Goal: Navigation & Orientation: Find specific page/section

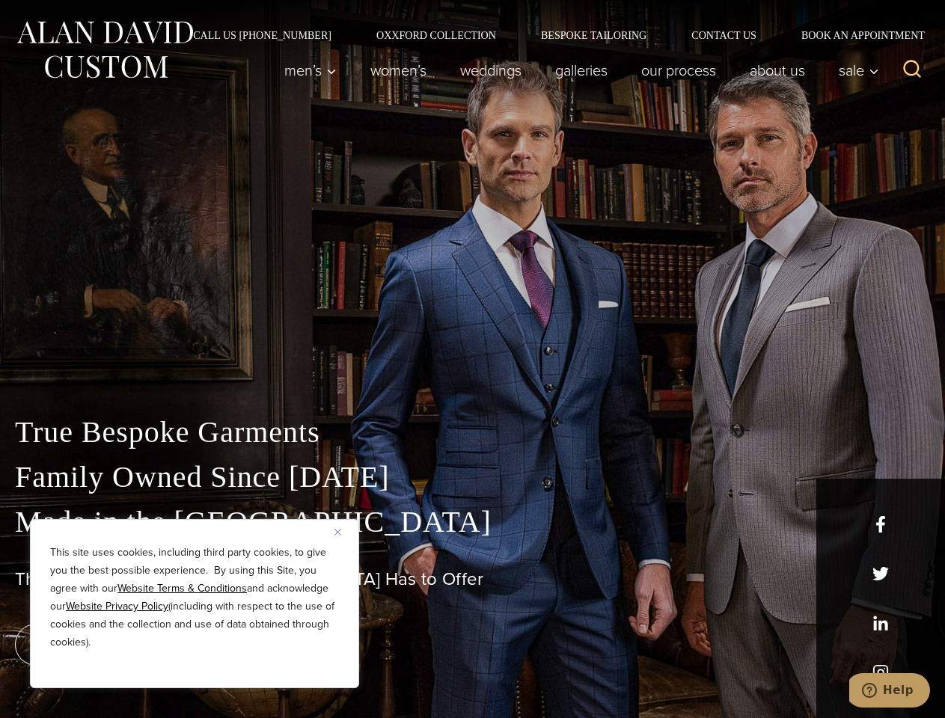
click at [472, 359] on div "True Bespoke Garments Family Owned Since [DATE] Made in [GEOGRAPHIC_DATA] The B…" at bounding box center [472, 526] width 945 height 383
click at [343, 532] on button "Close" at bounding box center [343, 532] width 18 height 18
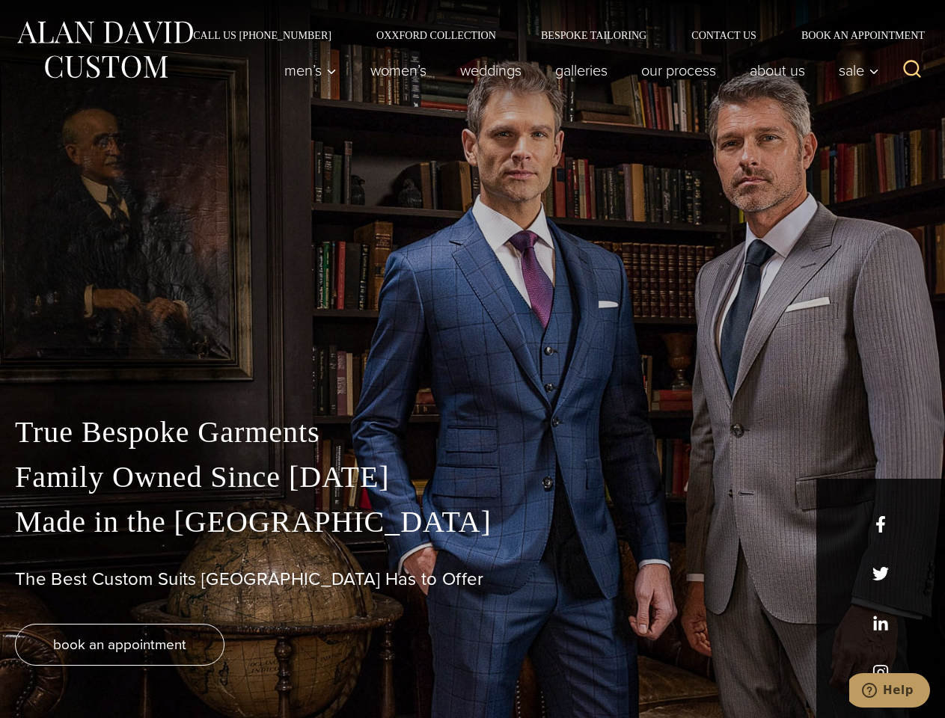
click at [194, 668] on div "True Bespoke Garments Family Owned Since [DATE] Made in [GEOGRAPHIC_DATA] The B…" at bounding box center [472, 564] width 945 height 308
click at [912, 70] on icon "Search" at bounding box center [912, 69] width 22 height 22
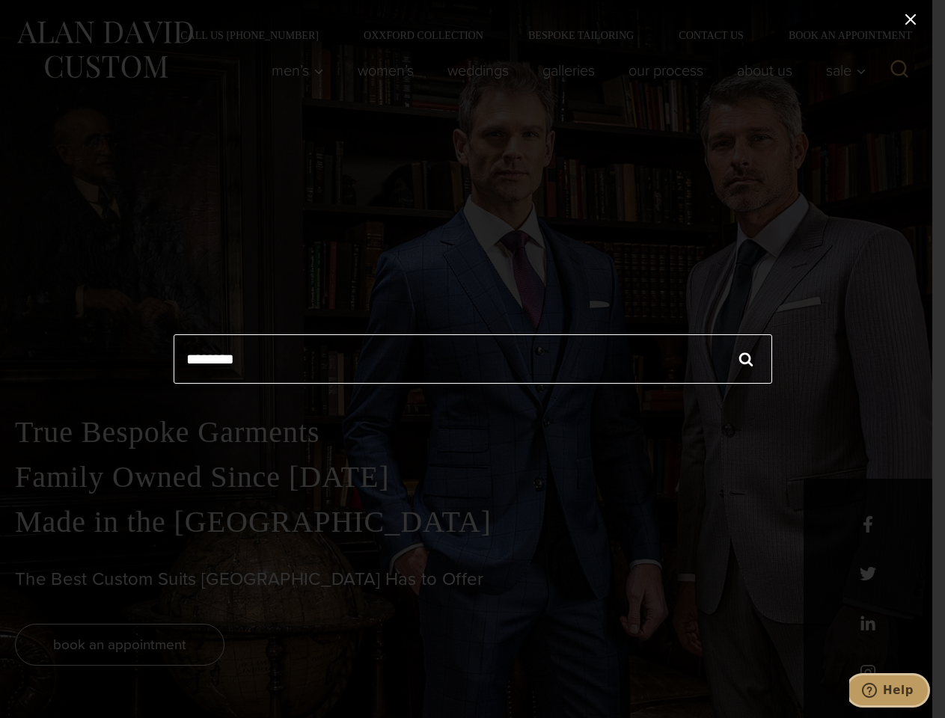
click at [877, 690] on icon "Help" at bounding box center [869, 690] width 15 height 15
